Goal: Information Seeking & Learning: Learn about a topic

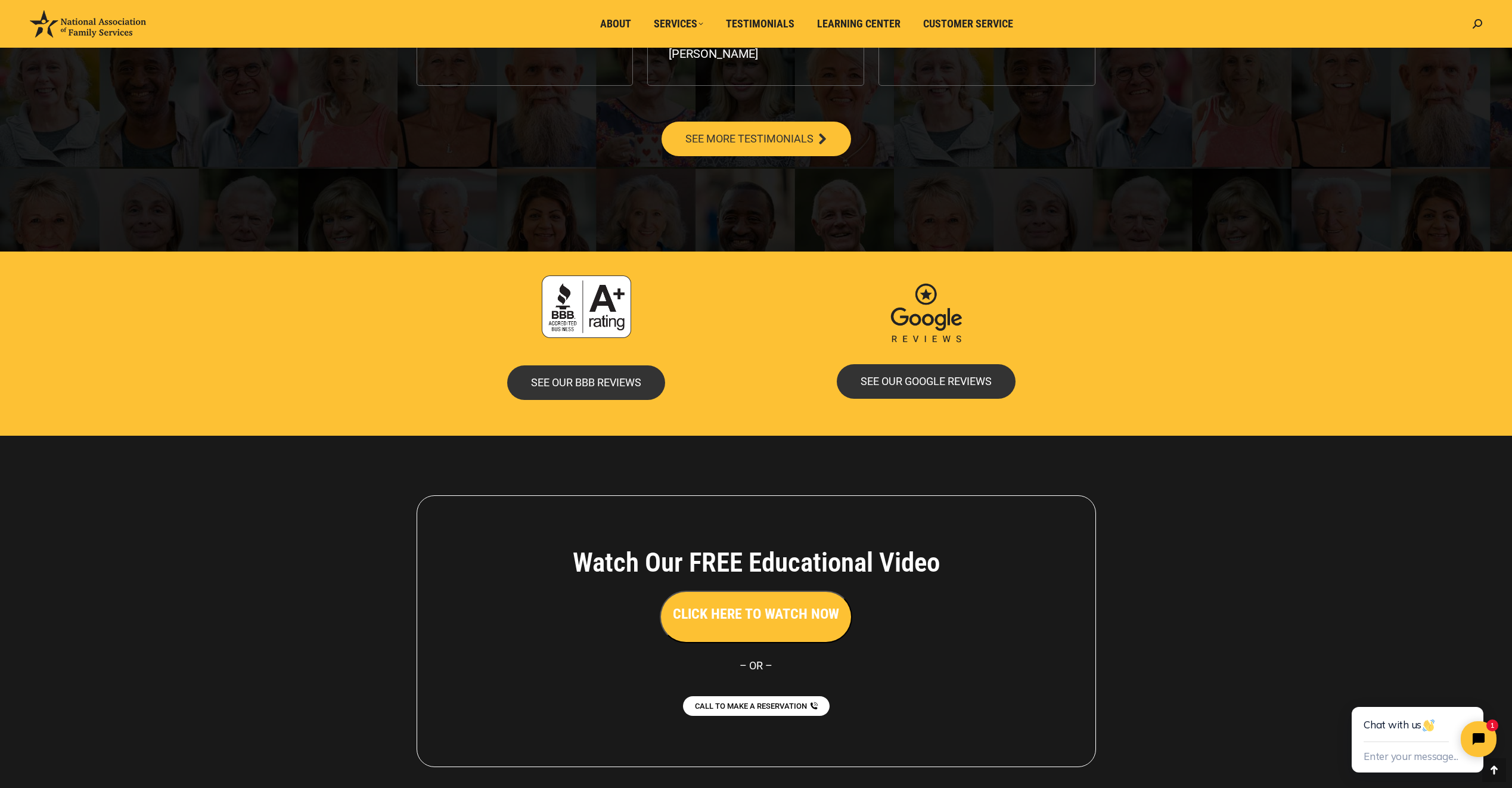
scroll to position [2343, 0]
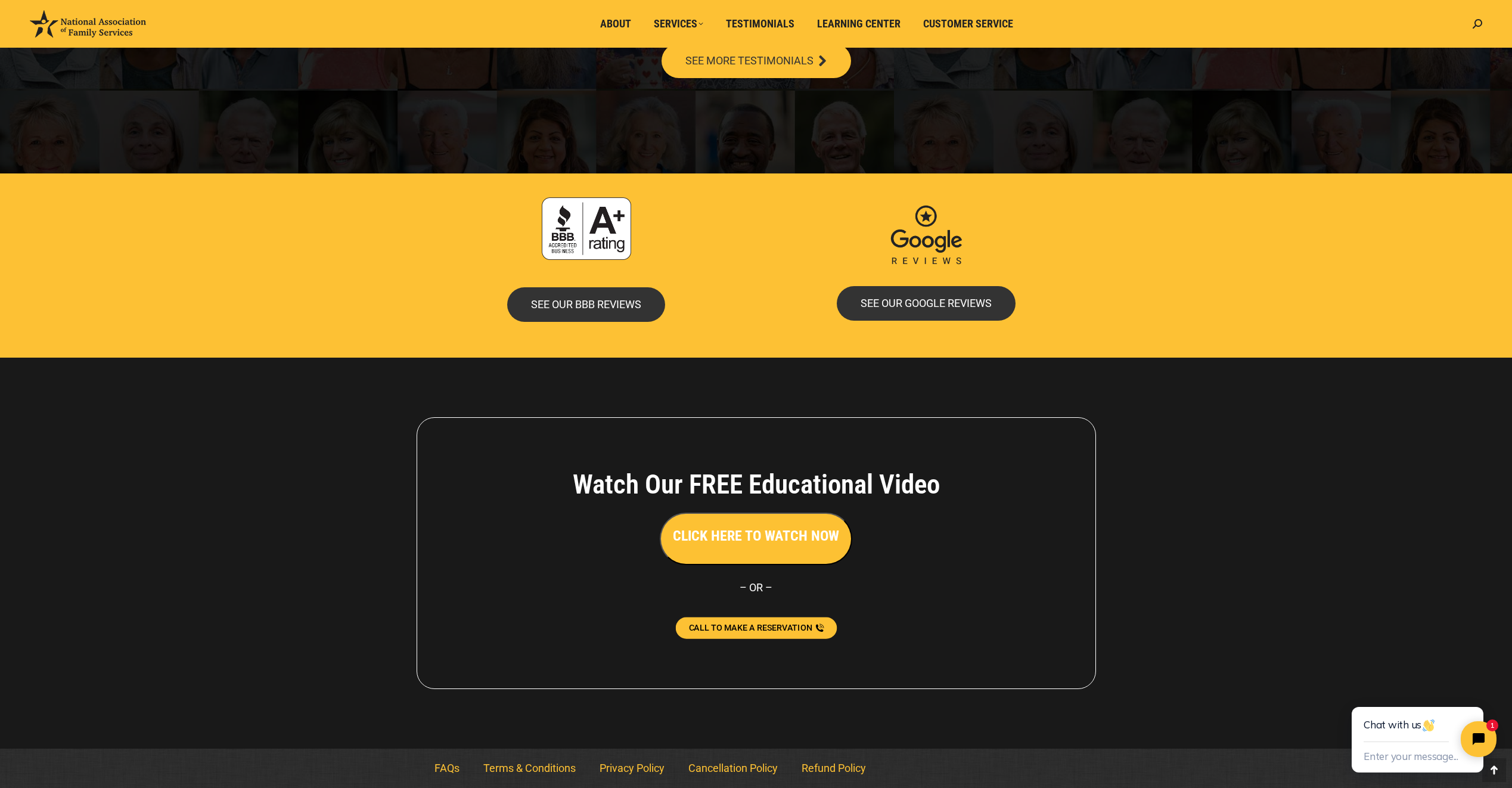
click at [778, 623] on span "CALL TO MAKE A RESERVATION" at bounding box center [750, 628] width 123 height 8
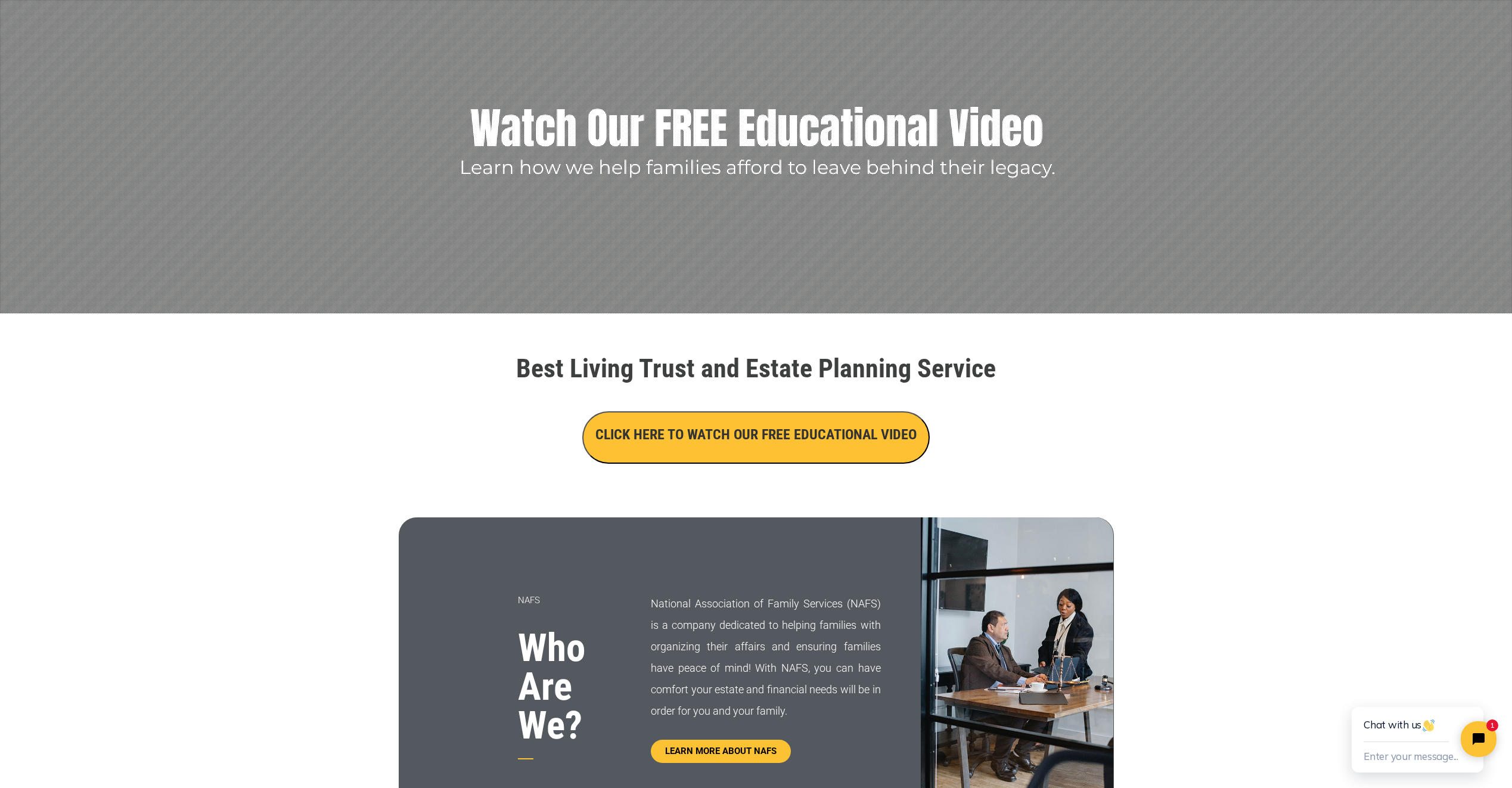
scroll to position [0, 0]
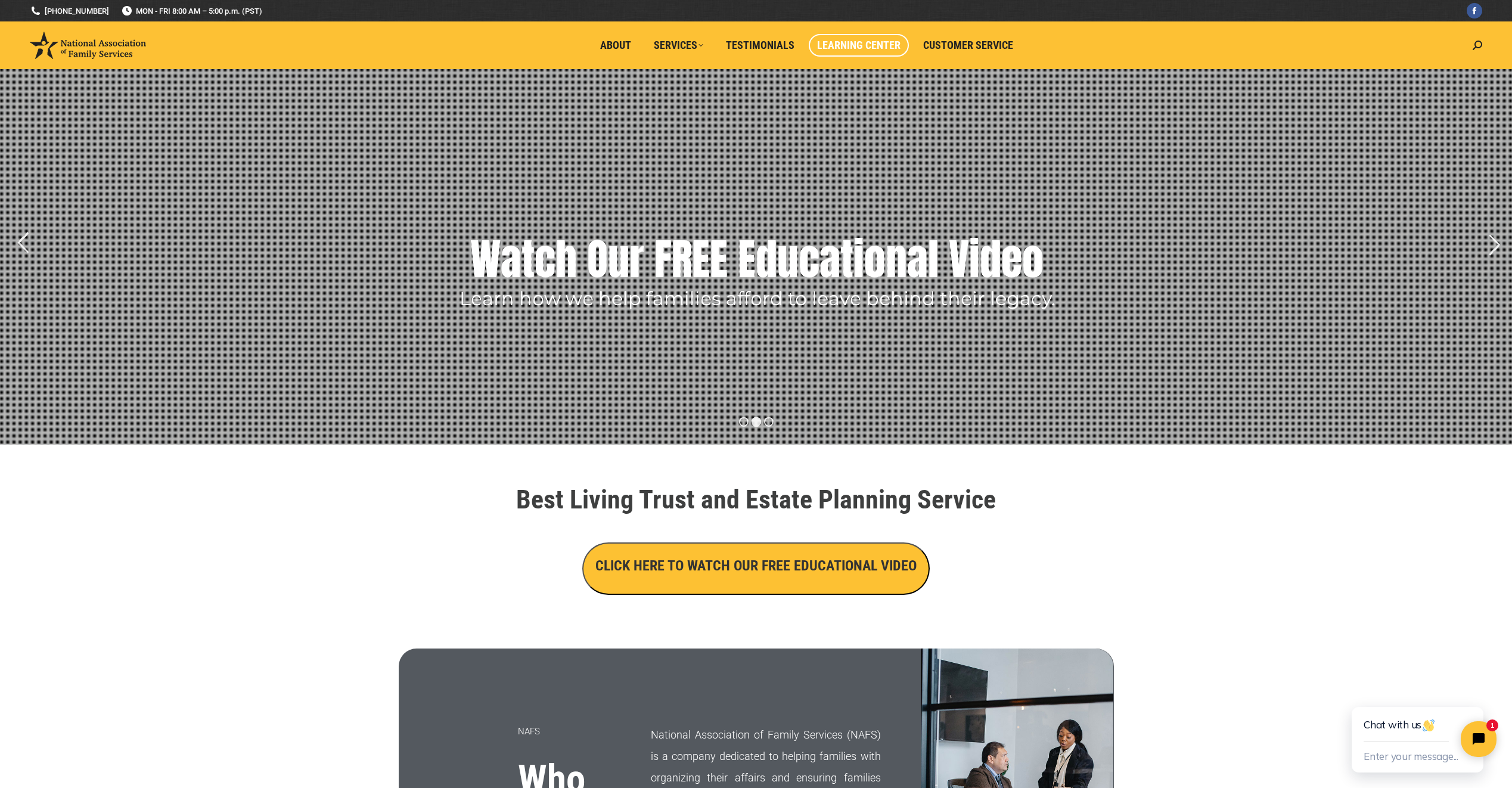
click at [871, 47] on span "Learning Center" at bounding box center [859, 46] width 83 height 13
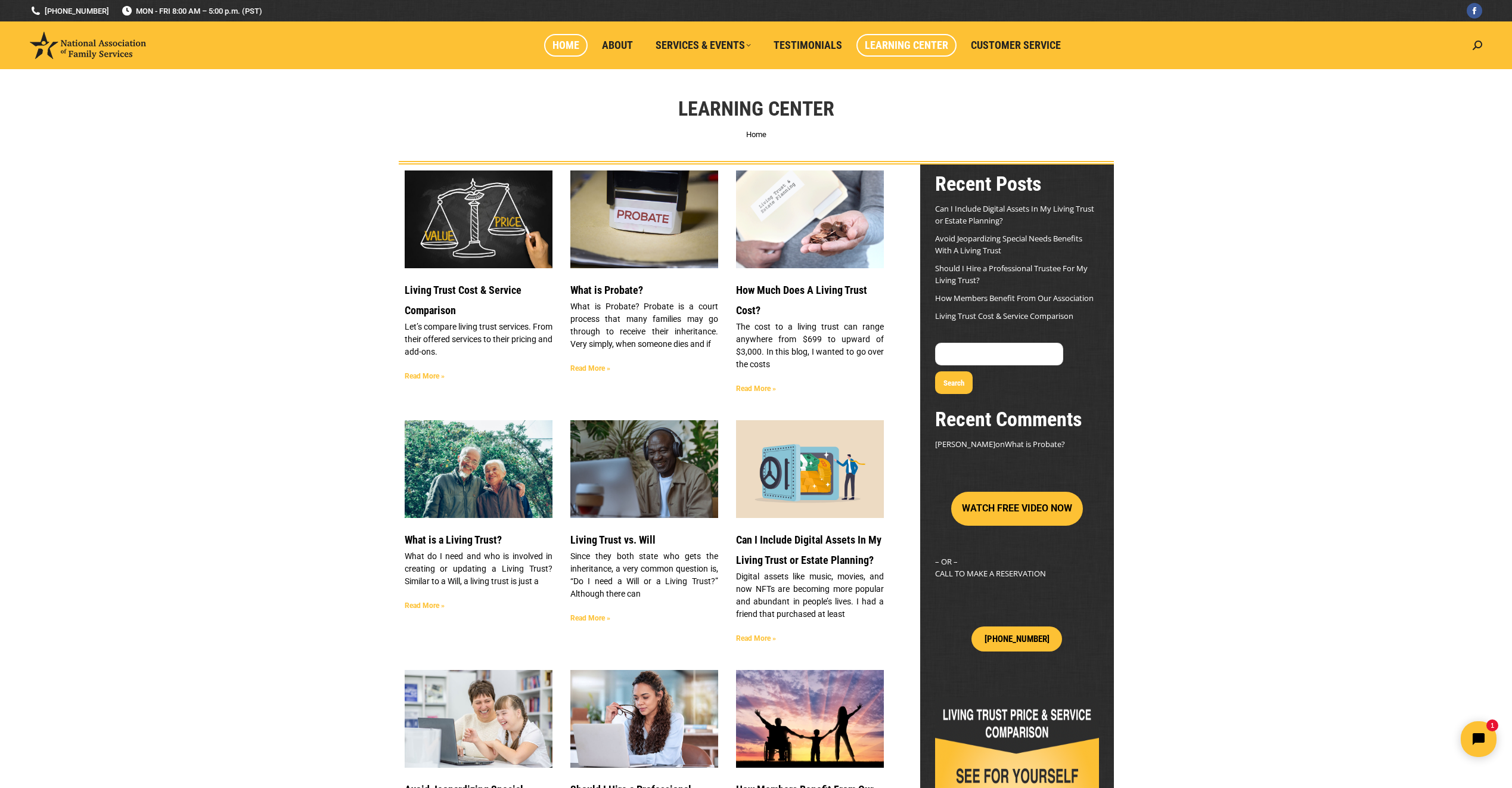
click at [569, 48] on span "Home" at bounding box center [566, 46] width 27 height 13
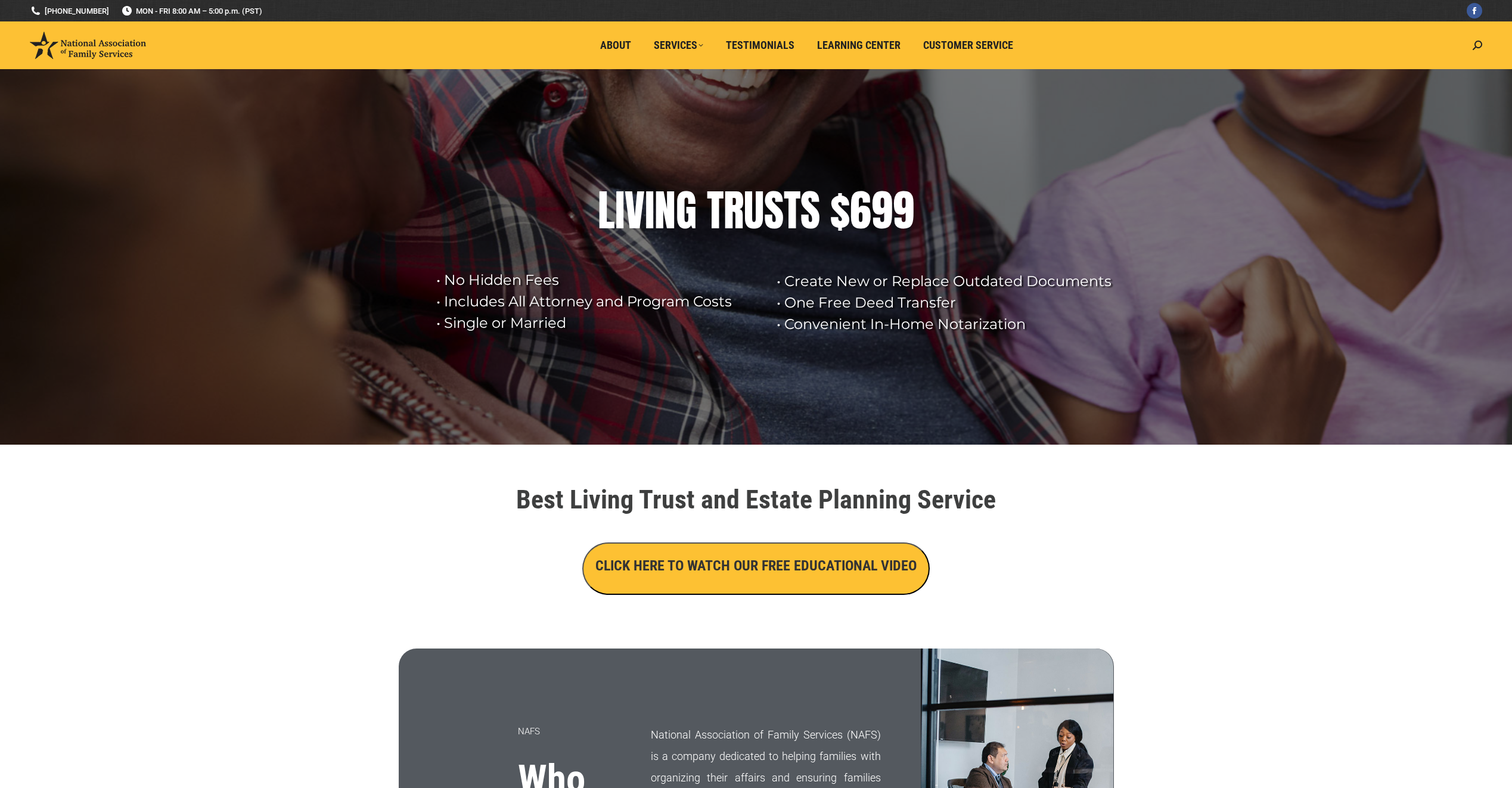
click at [823, 583] on button "CLICK HERE TO WATCH OUR FREE EDUCATIONAL VIDEO" at bounding box center [756, 568] width 347 height 52
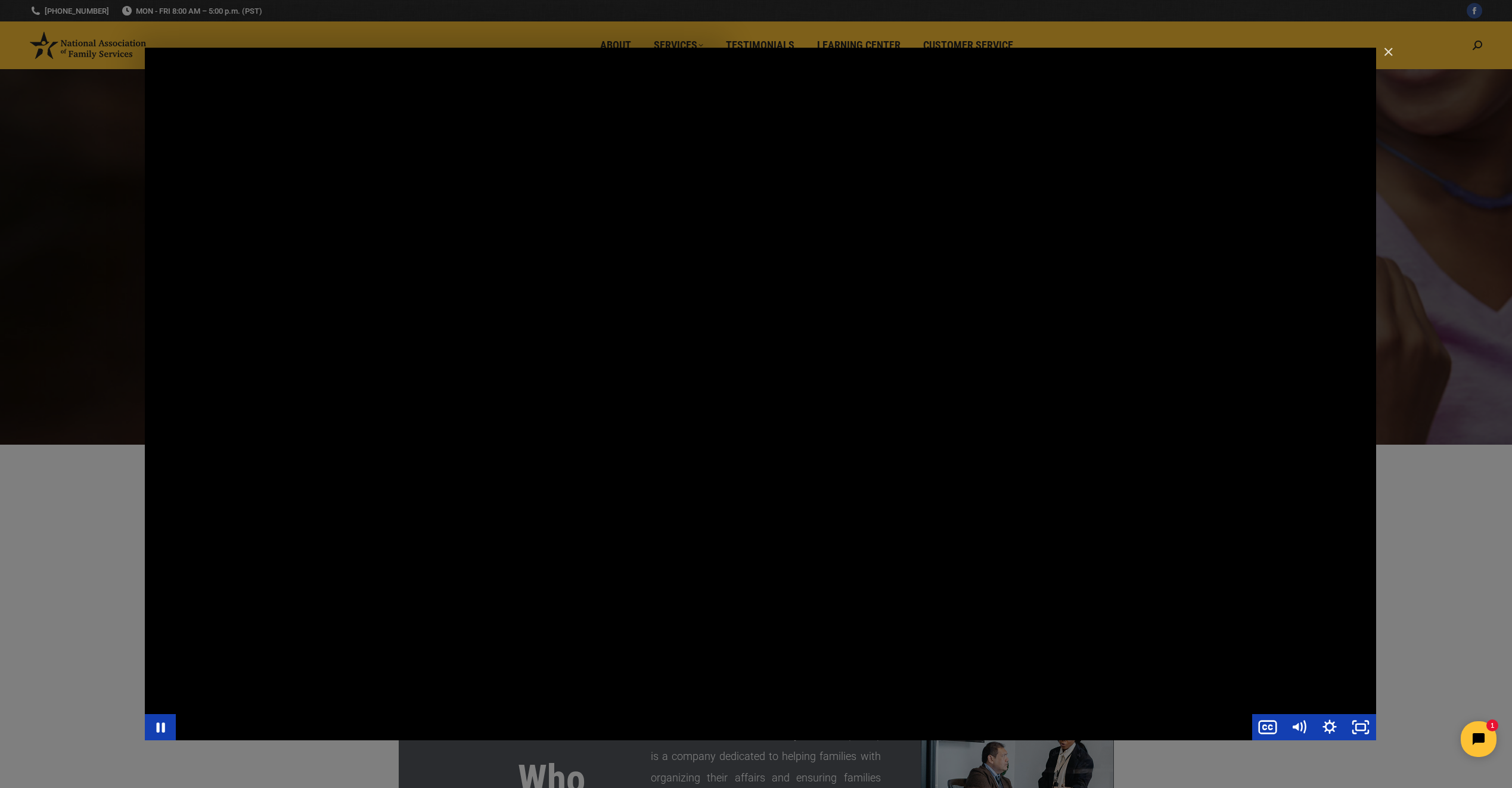
click at [958, 430] on div "Main Video - Full Webinar (Emma) Landon V1.4" at bounding box center [760, 393] width 1231 height 692
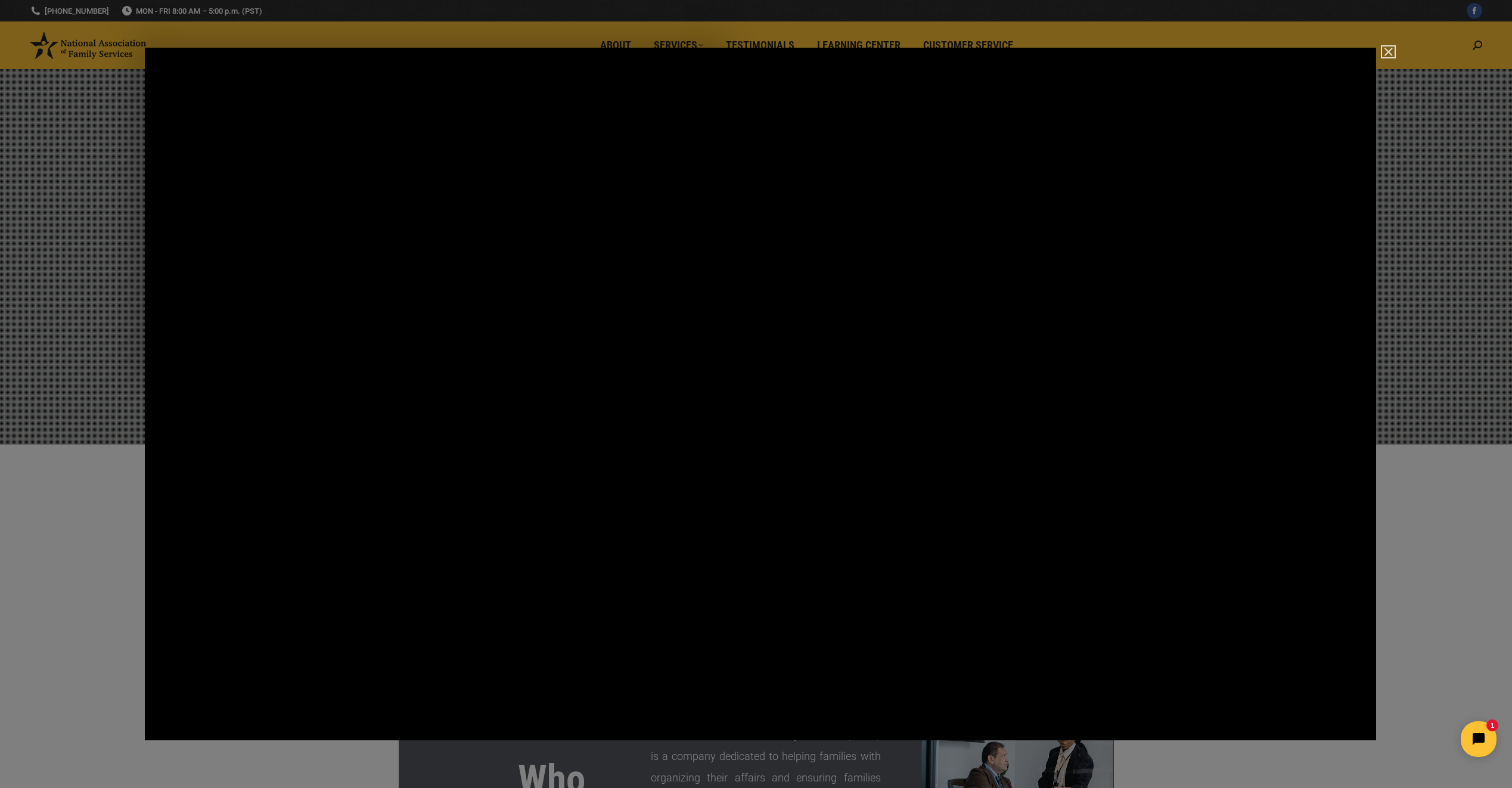
click at [1386, 52] on img "Close" at bounding box center [1383, 57] width 20 height 20
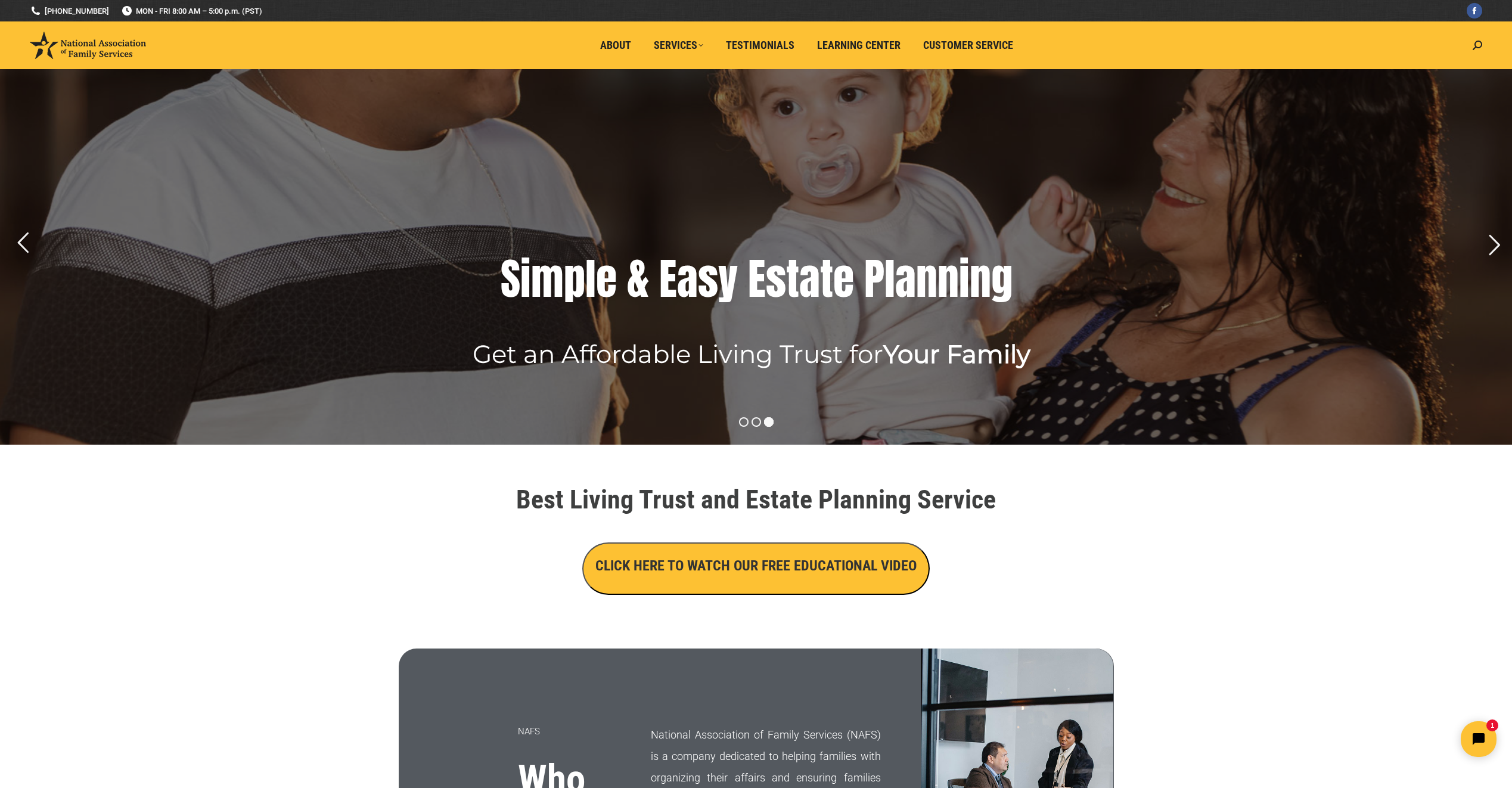
click at [884, 303] on div "l" at bounding box center [889, 278] width 11 height 47
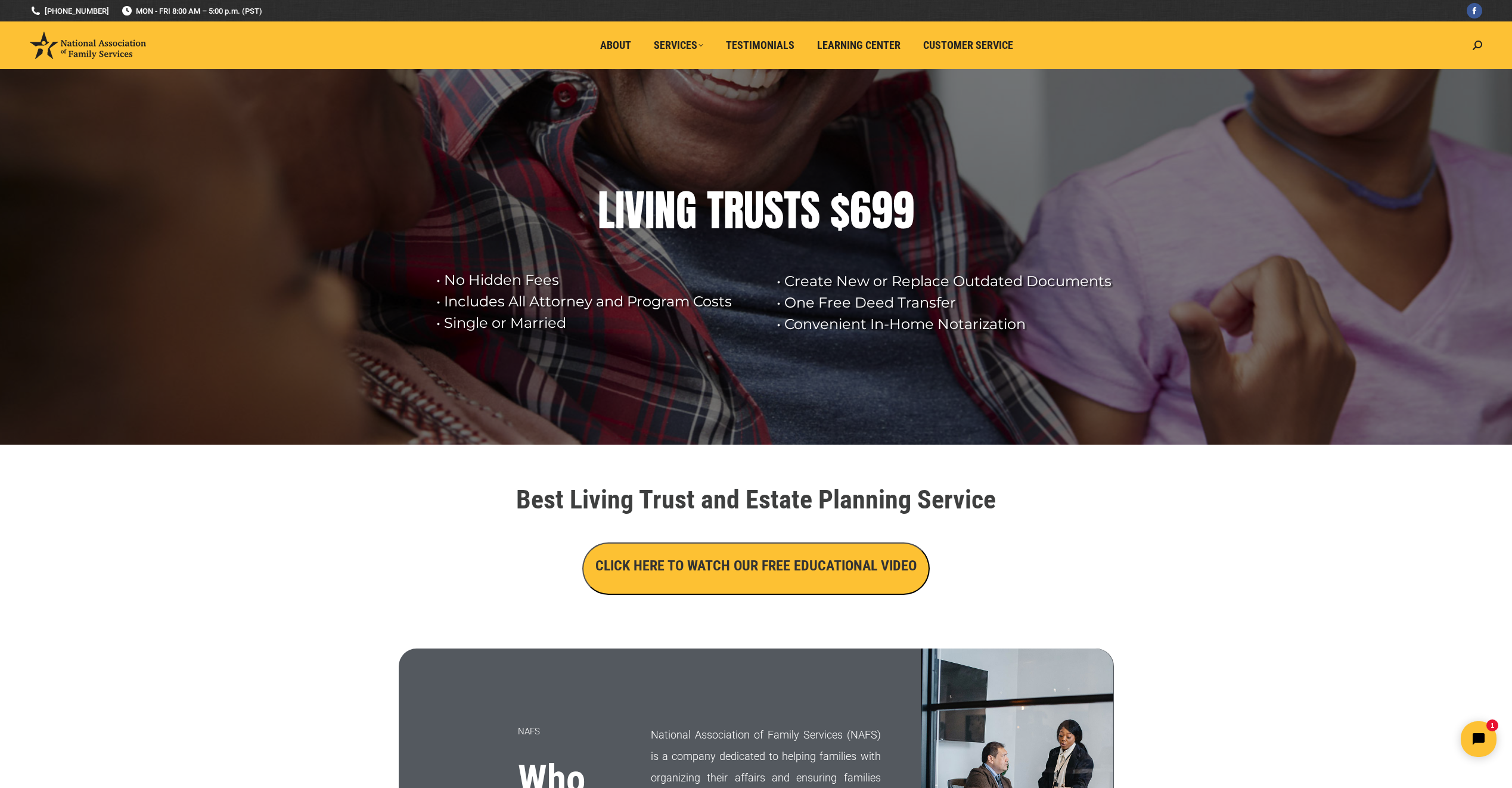
click at [790, 505] on h1 "Best Living Trust and Estate Planning Service" at bounding box center [756, 500] width 667 height 27
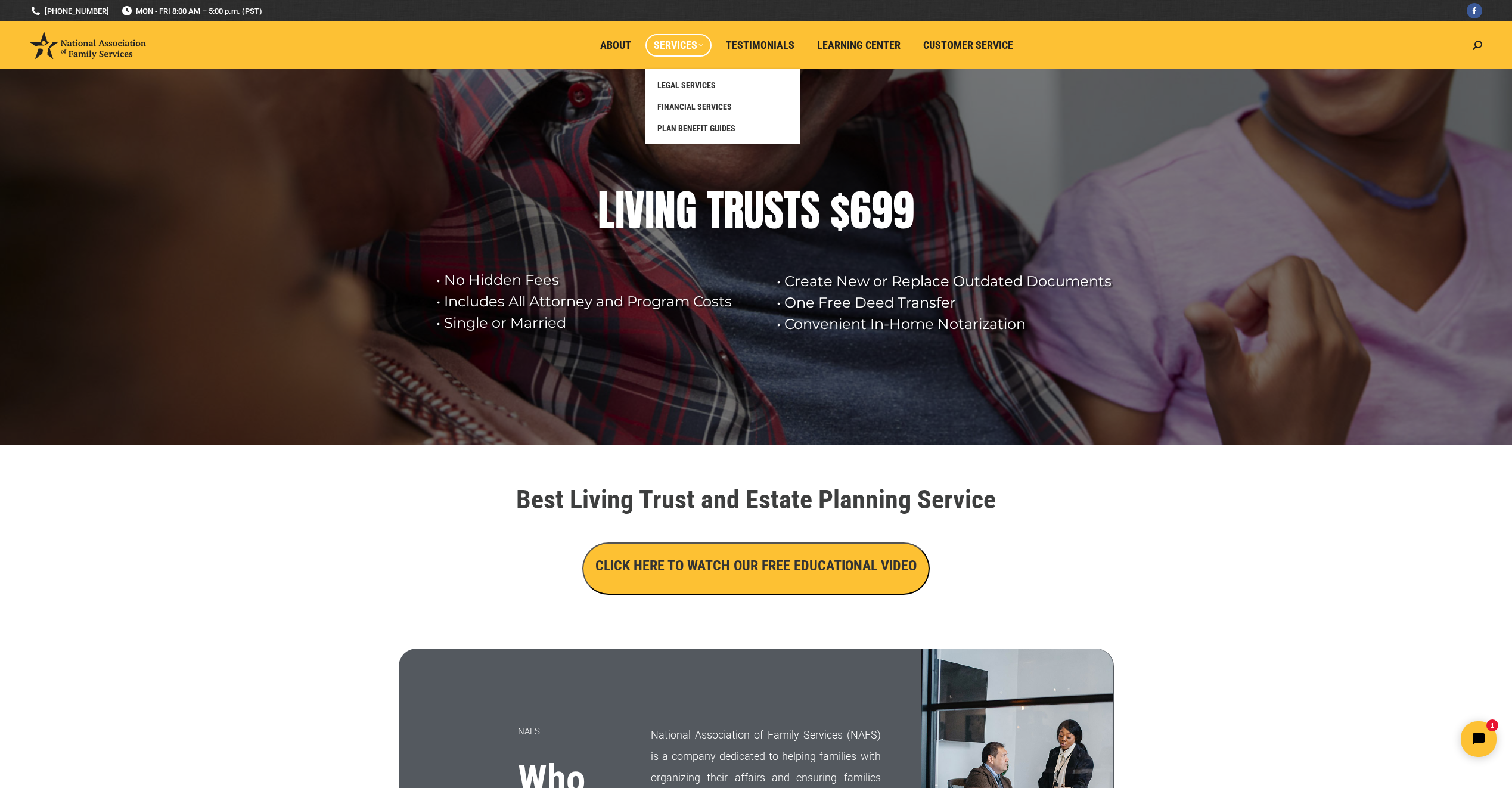
click at [664, 42] on span "Services" at bounding box center [679, 46] width 50 height 13
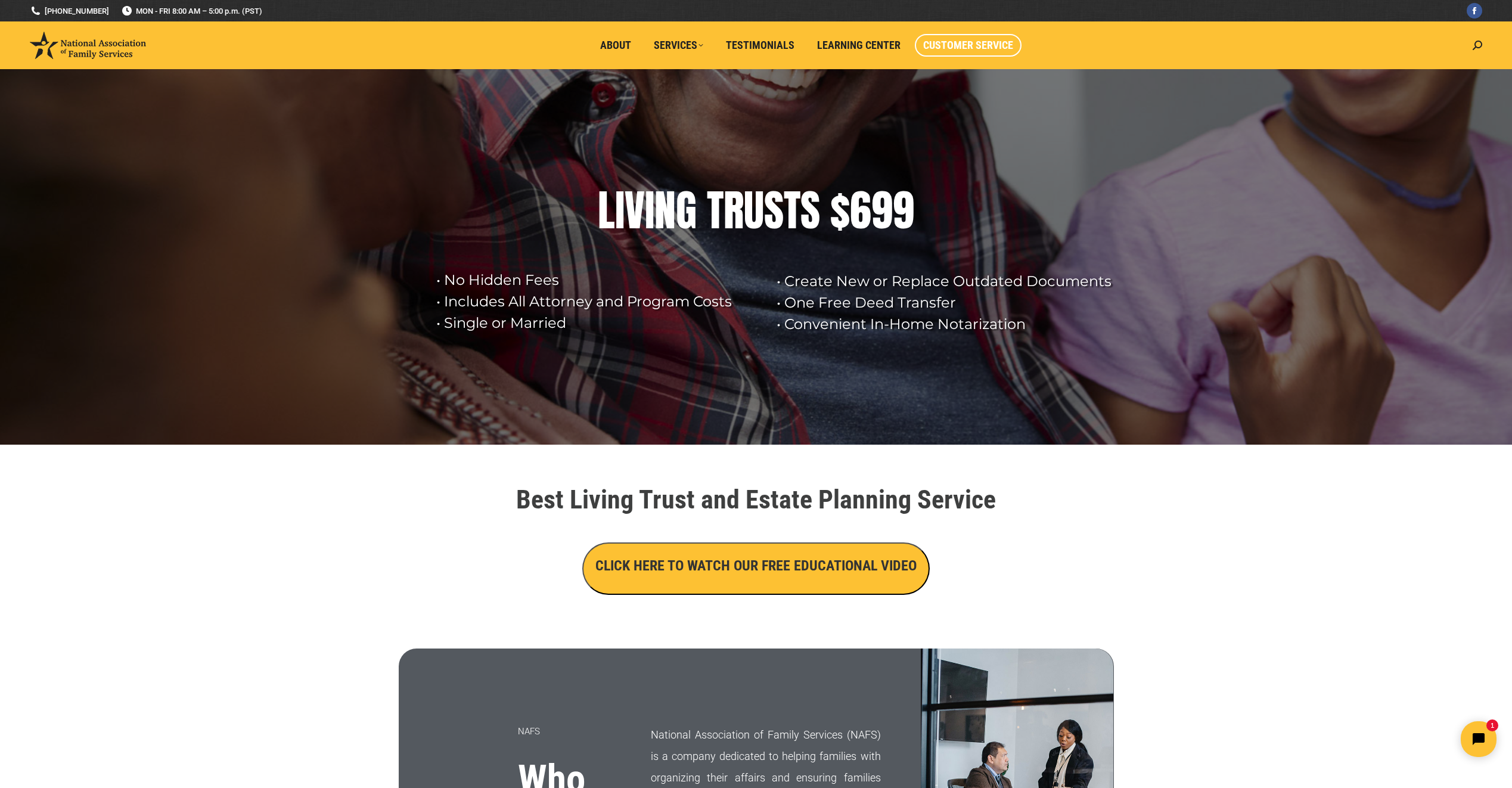
click at [959, 46] on span "Customer Service" at bounding box center [968, 46] width 90 height 13
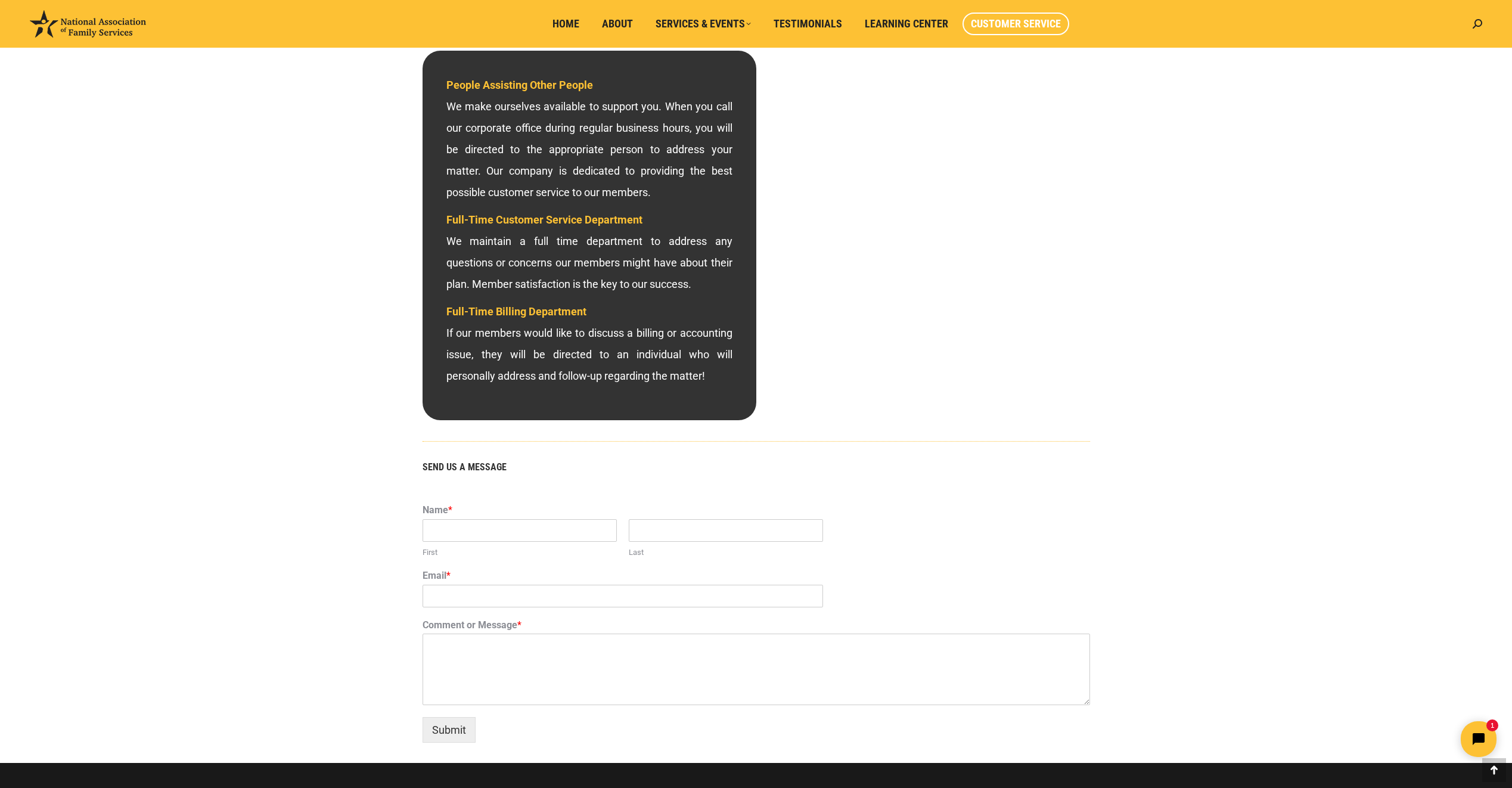
scroll to position [357, 0]
